Goal: Communication & Community: Connect with others

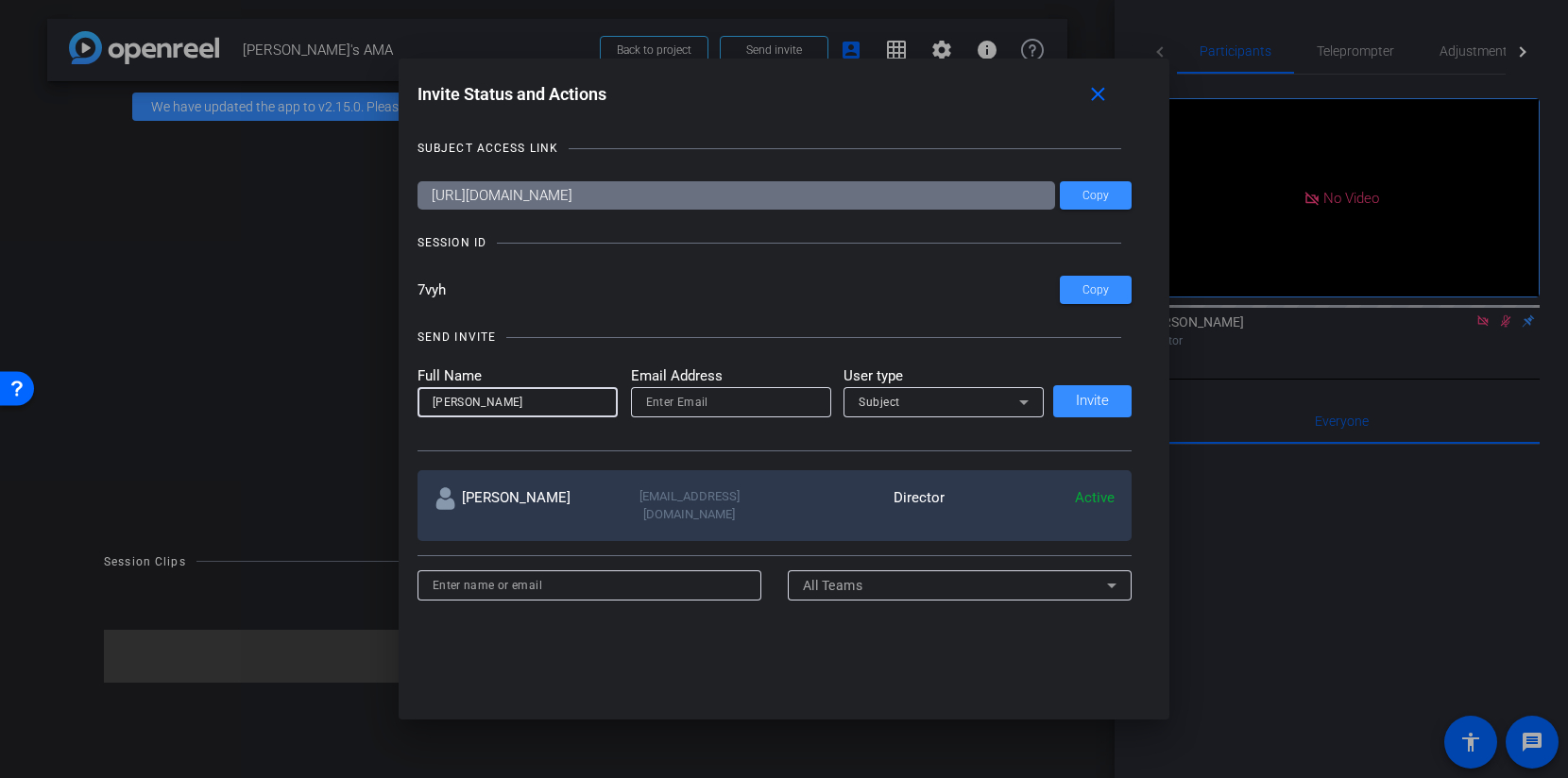
click at [689, 411] on input "email" at bounding box center [730, 402] width 170 height 23
click at [688, 393] on input "elombardo" at bounding box center [730, 402] width 170 height 23
paste input "@[DOMAIN_NAME]>"
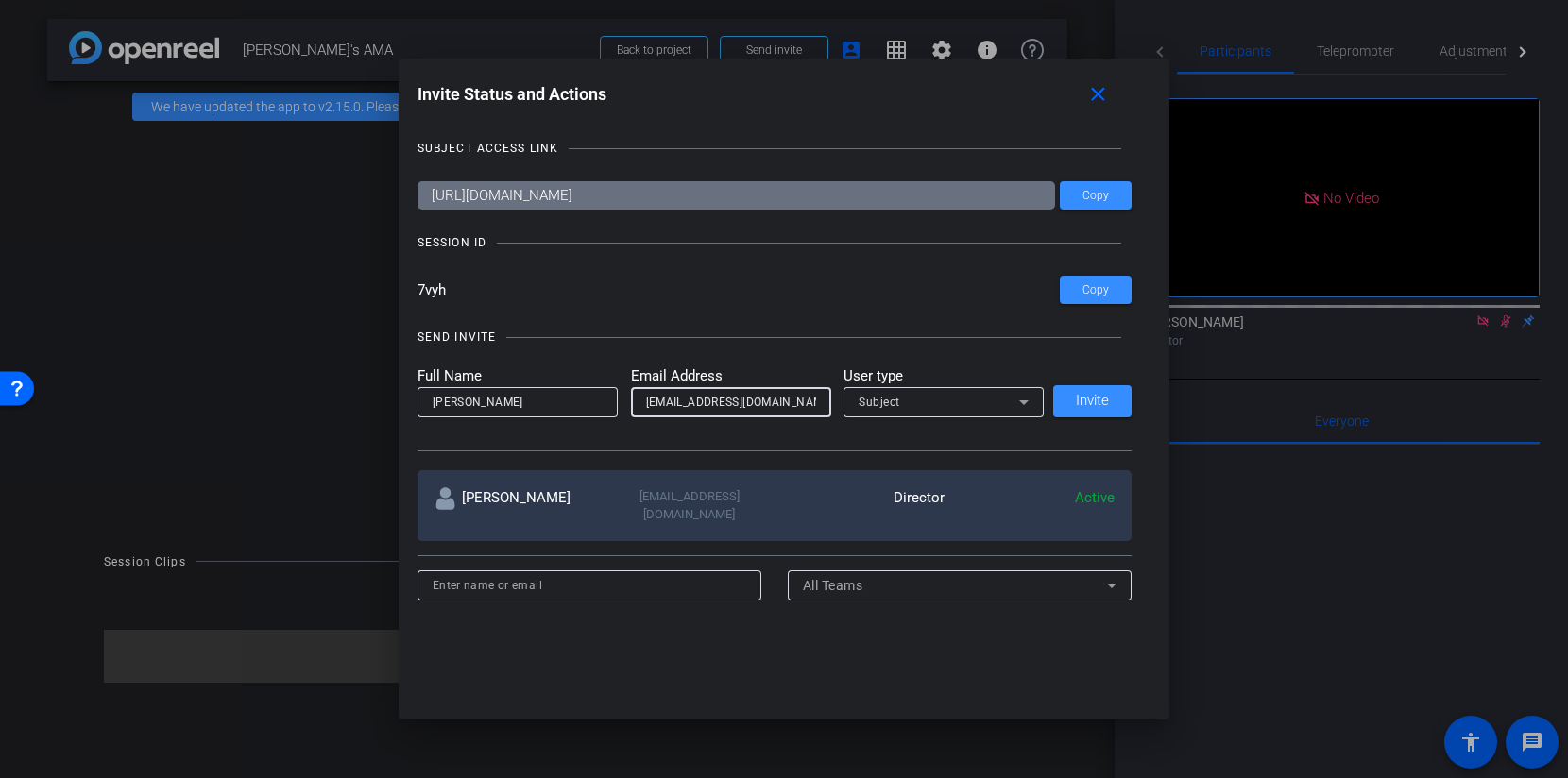
type input "[EMAIL_ADDRESS][DOMAIN_NAME]"
click at [896, 409] on div "Subject" at bounding box center [938, 401] width 160 height 24
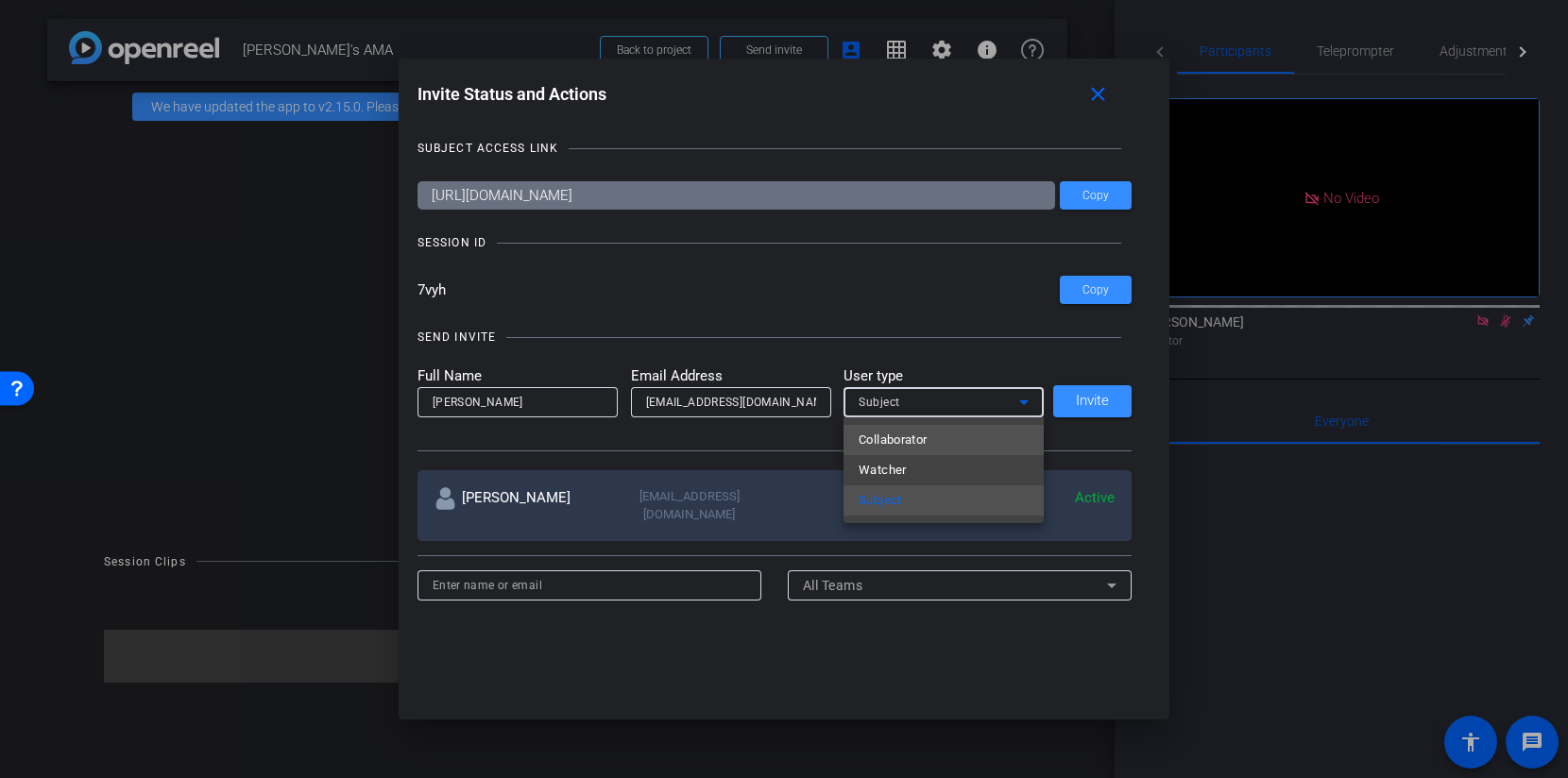
click at [898, 435] on span "Collaborator" at bounding box center [893, 440] width 69 height 23
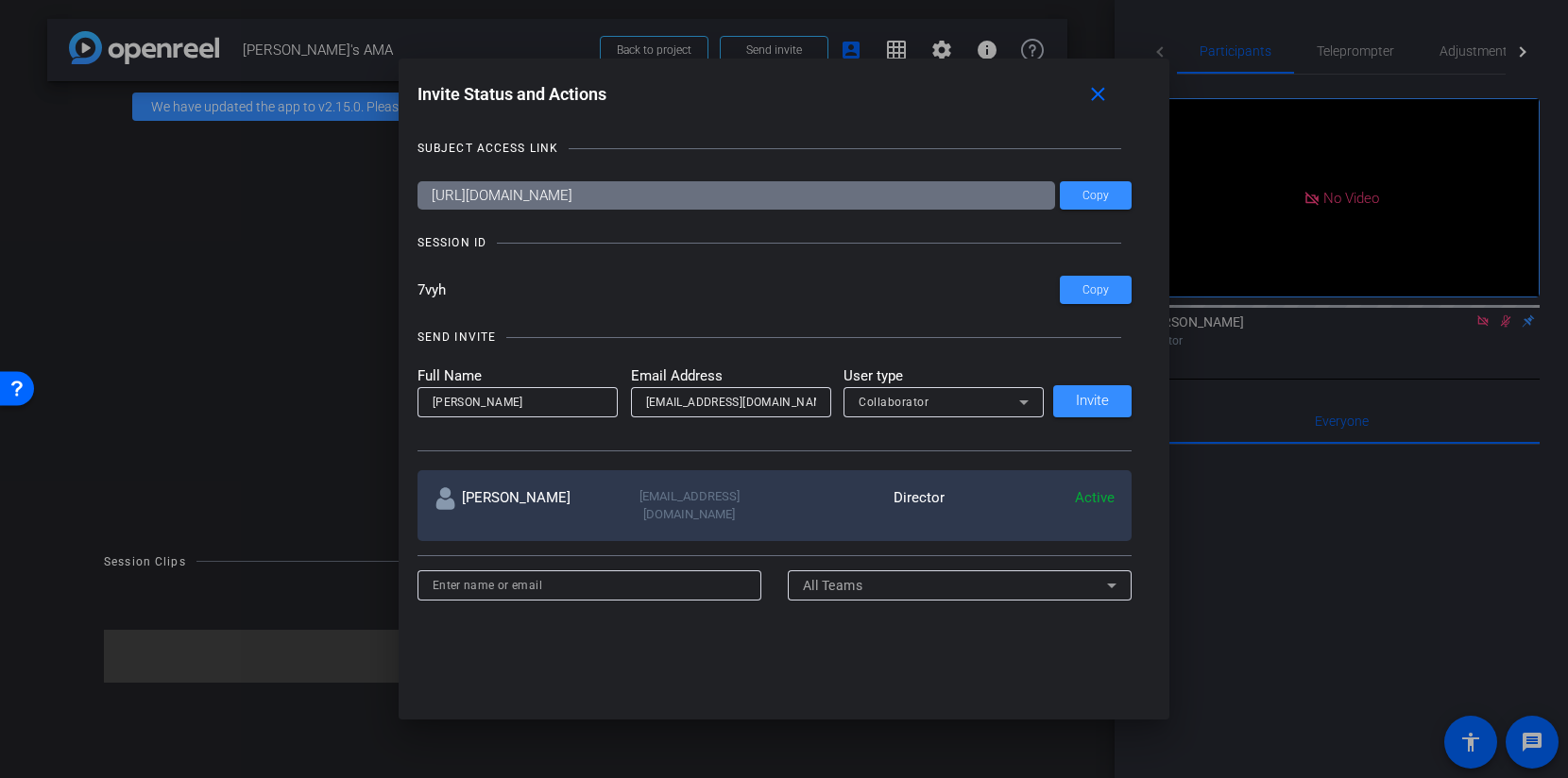
click at [848, 303] on input "7vyh" at bounding box center [739, 290] width 643 height 28
click at [1087, 406] on span "Invite" at bounding box center [1092, 400] width 33 height 14
